Goal: Information Seeking & Learning: Learn about a topic

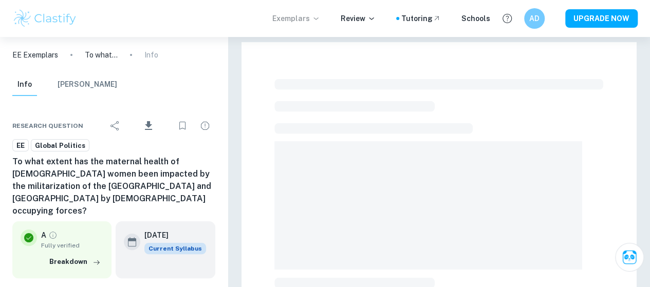
click at [318, 18] on icon at bounding box center [315, 18] width 5 height 3
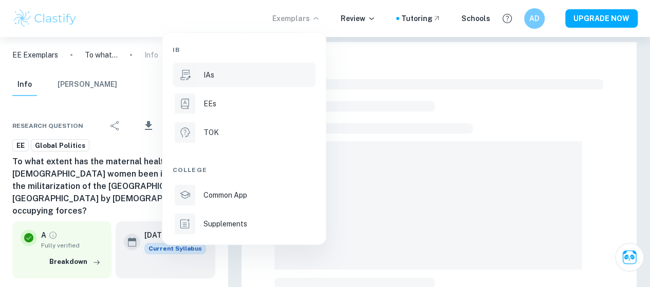
click at [259, 80] on div "IAs" at bounding box center [258, 74] width 110 height 11
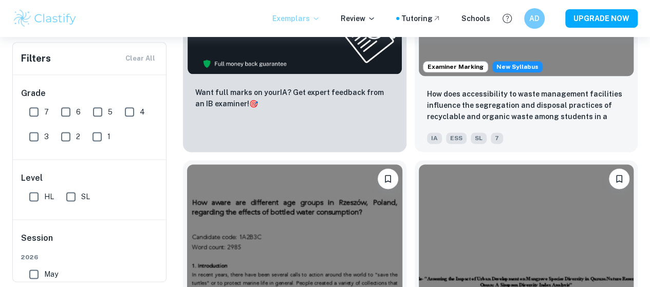
scroll to position [610, 0]
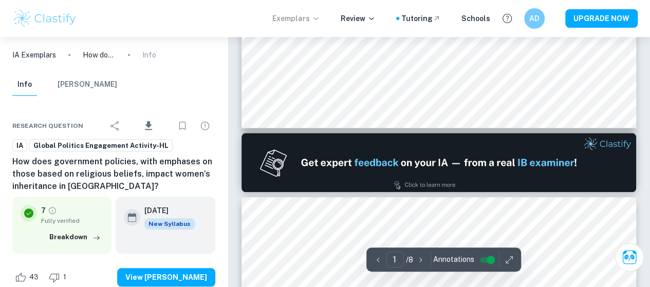
type input "2"
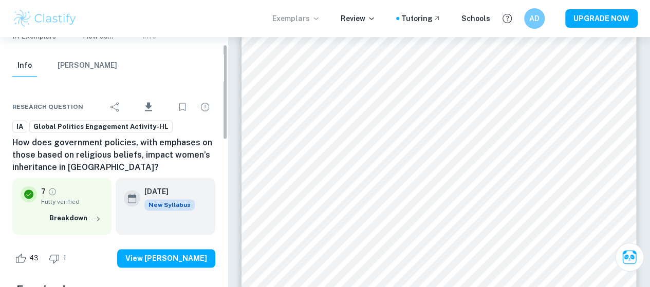
scroll to position [20, 0]
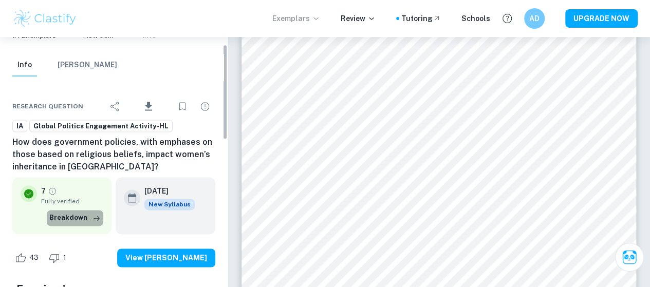
click at [92, 219] on icon "button" at bounding box center [96, 218] width 10 height 10
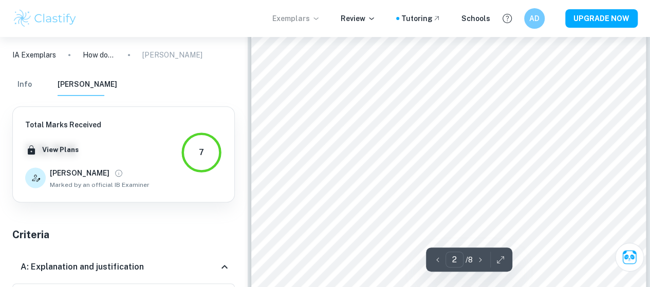
scroll to position [622, 0]
click at [341, 252] on div at bounding box center [447, 249] width 301 height 13
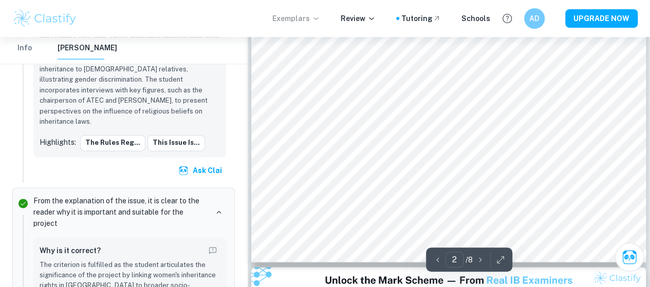
scroll to position [874, 0]
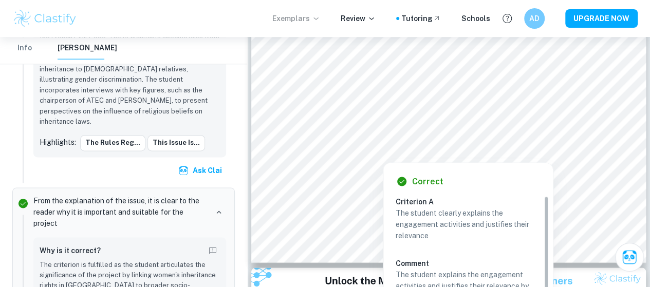
click at [327, 126] on div at bounding box center [447, 125] width 301 height 13
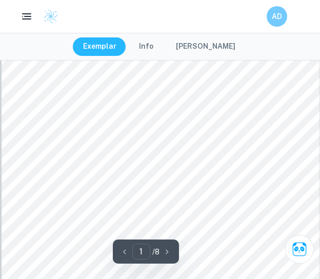
scroll to position [0, 0]
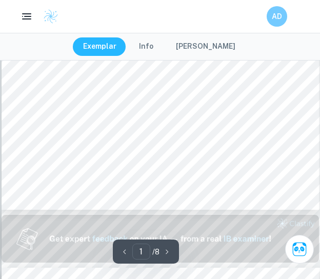
type input "2"
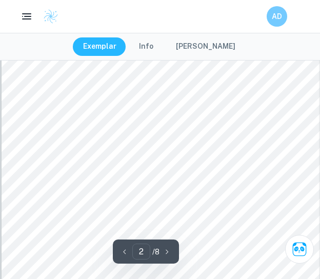
scroll to position [542, 1]
